Goal: Transaction & Acquisition: Purchase product/service

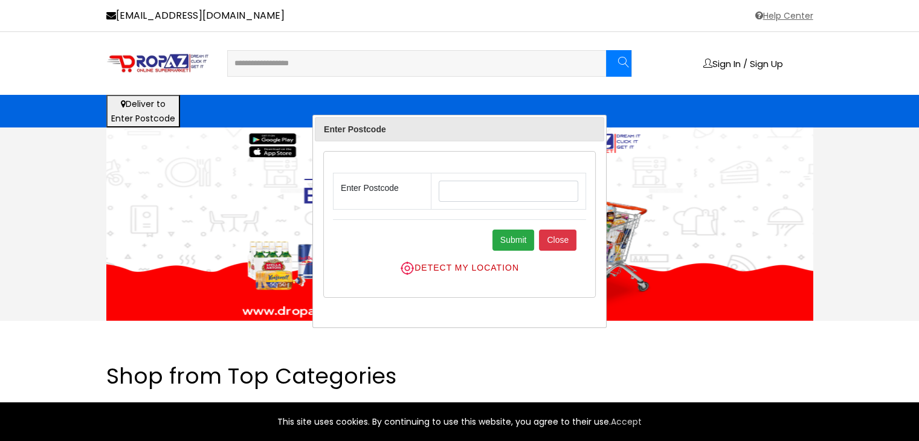
drag, startPoint x: 129, startPoint y: 109, endPoint x: 137, endPoint y: 104, distance: 10.1
click at [137, 104] on button "Deliver to Enter Postcode" at bounding box center [143, 111] width 74 height 33
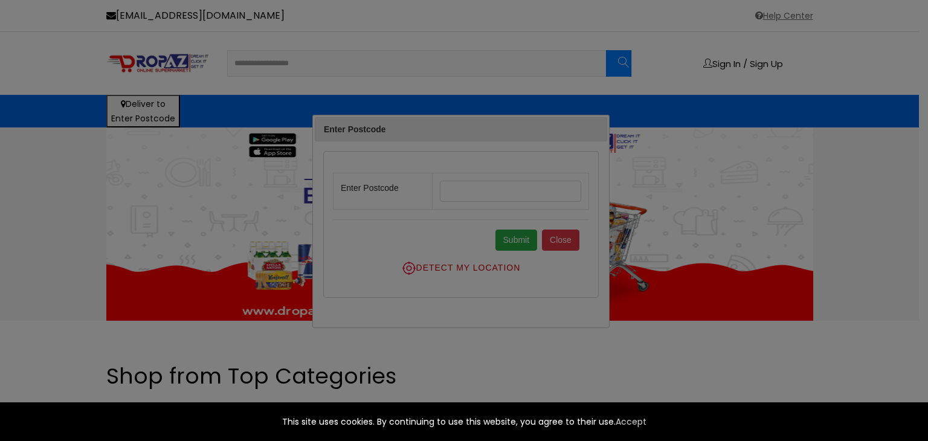
click at [501, 185] on div at bounding box center [464, 220] width 928 height 441
click at [484, 194] on div at bounding box center [464, 220] width 928 height 441
click at [530, 194] on div at bounding box center [464, 220] width 928 height 441
click at [919, 375] on icon "Close" at bounding box center [920, 371] width 11 height 11
click at [526, 194] on div at bounding box center [464, 220] width 928 height 441
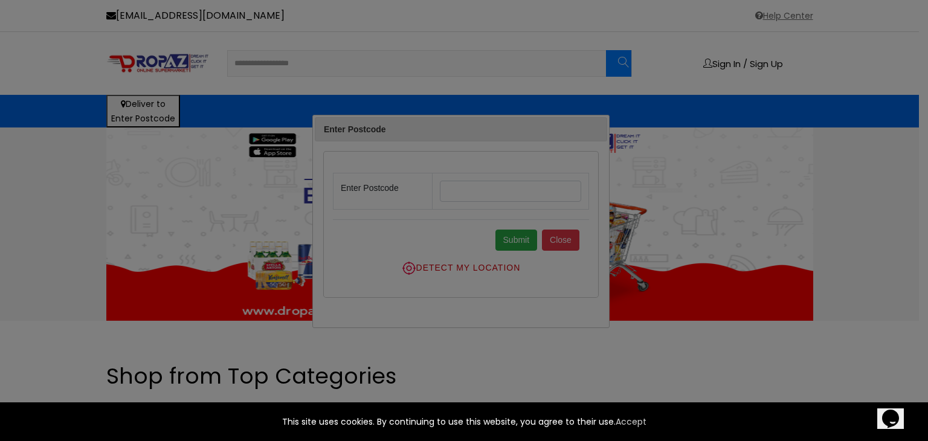
click at [483, 189] on div at bounding box center [464, 220] width 928 height 441
click at [644, 423] on link "Accept" at bounding box center [631, 422] width 31 height 15
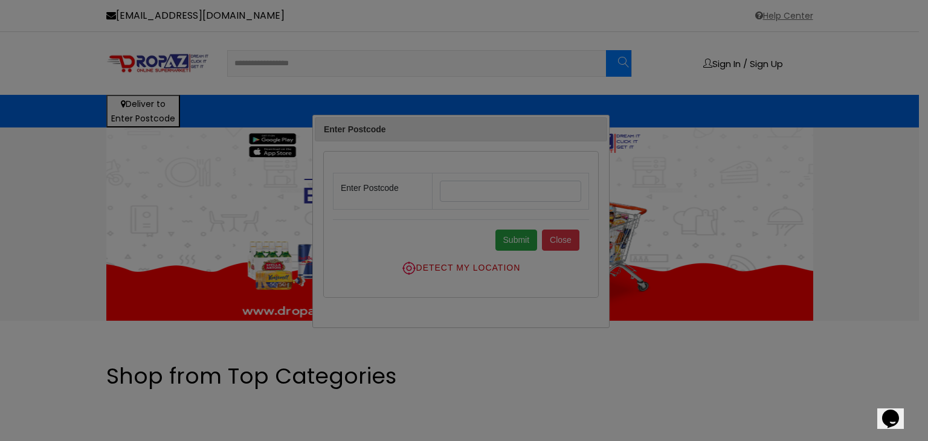
click at [463, 198] on div at bounding box center [464, 220] width 928 height 441
click at [5, 92] on div at bounding box center [464, 220] width 928 height 441
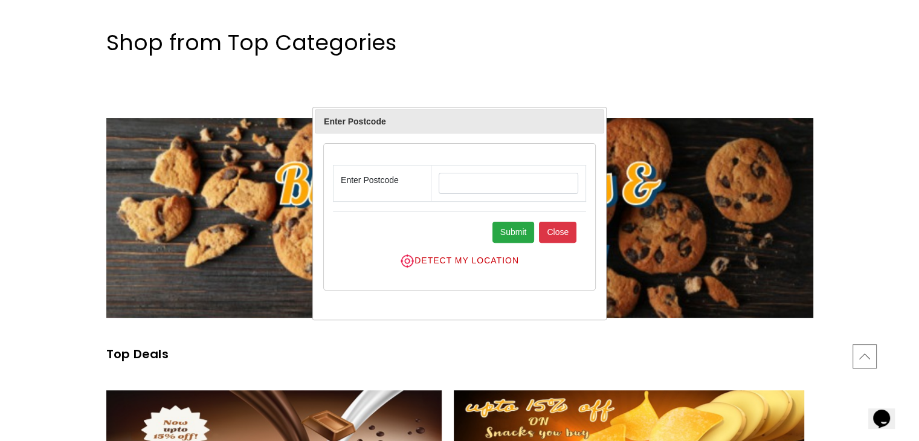
scroll to position [334, 0]
click at [467, 182] on input "text" at bounding box center [509, 183] width 140 height 21
type input "**"
click at [520, 230] on button "Submit" at bounding box center [514, 232] width 42 height 21
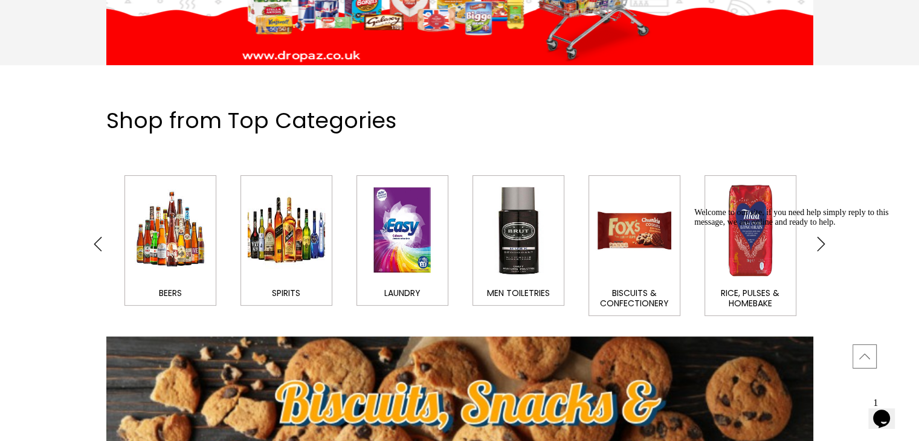
scroll to position [302, 0]
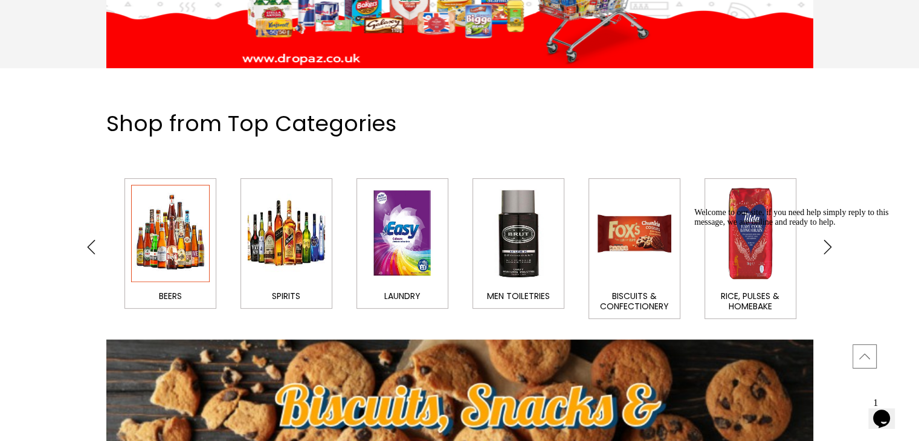
click at [169, 225] on img at bounding box center [170, 233] width 79 height 97
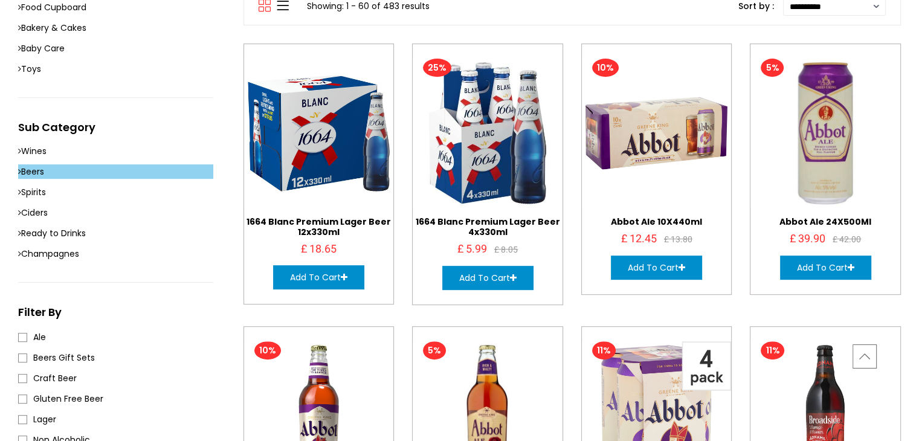
scroll to position [500, 0]
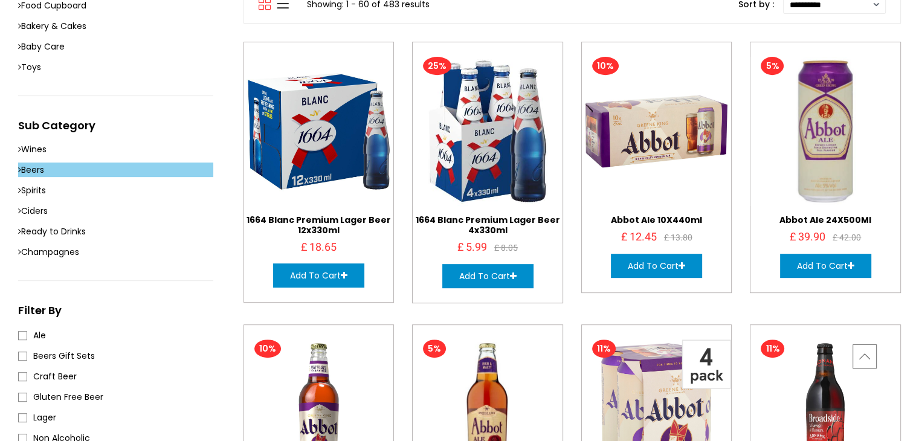
drag, startPoint x: 0, startPoint y: 0, endPoint x: 517, endPoint y: 323, distance: 609.7
click at [517, 323] on div "25% 1664 Blanc Premium Lager Beer 4x330ml £ 5.99 £ 8.05 Add To Cart" at bounding box center [487, 183] width 169 height 283
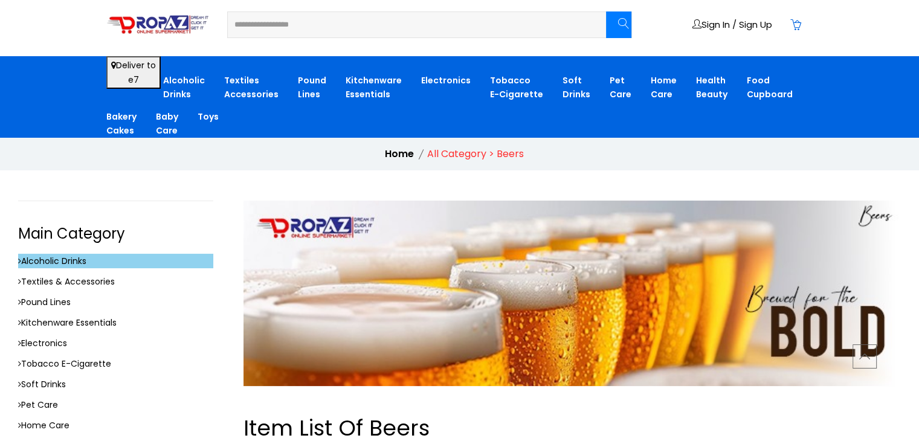
scroll to position [0, 0]
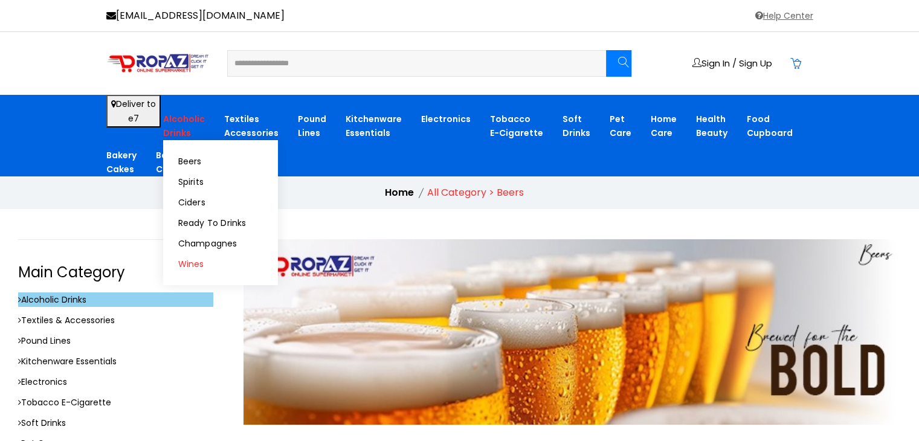
click at [184, 264] on link "Wines" at bounding box center [220, 264] width 85 height 8
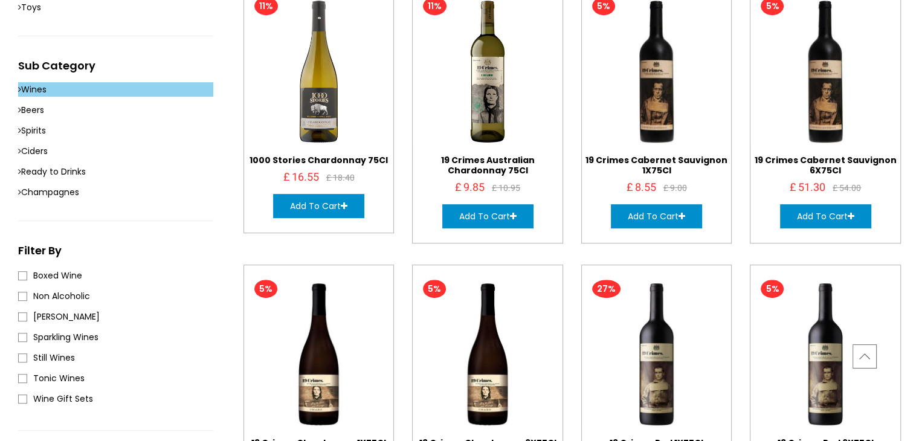
scroll to position [542, 0]
